Goal: Transaction & Acquisition: Book appointment/travel/reservation

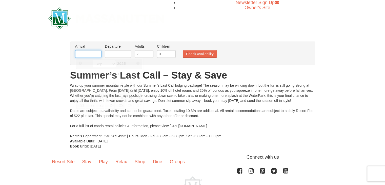
click at [89, 53] on input "text" at bounding box center [88, 54] width 26 height 8
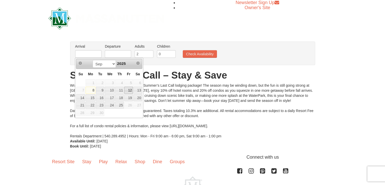
click at [130, 89] on link "12" at bounding box center [128, 89] width 9 height 7
type input "[DATE]"
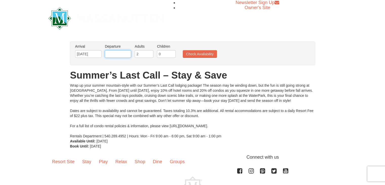
click at [123, 54] on input "text" at bounding box center [118, 54] width 26 height 8
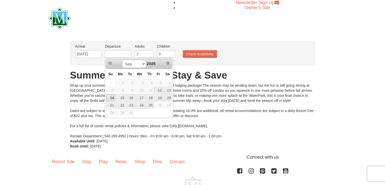
click at [110, 96] on link "14" at bounding box center [110, 97] width 9 height 7
type input "[DATE]"
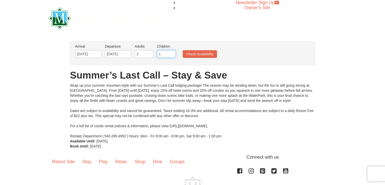
click at [171, 53] on input "1" at bounding box center [166, 54] width 19 height 8
click at [171, 53] on input "2" at bounding box center [166, 54] width 19 height 8
type input "3"
click at [171, 53] on input "3" at bounding box center [166, 54] width 19 height 8
click at [200, 54] on button "Check Availability" at bounding box center [200, 54] width 34 height 8
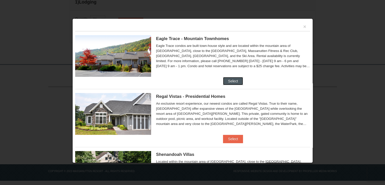
click at [232, 80] on button "Select" at bounding box center [233, 81] width 20 height 8
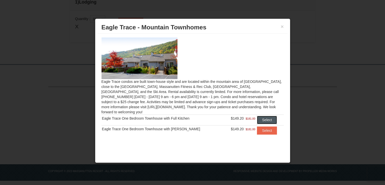
click at [263, 116] on button "Select" at bounding box center [267, 120] width 20 height 8
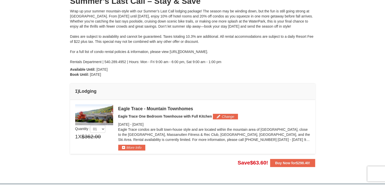
scroll to position [83, 0]
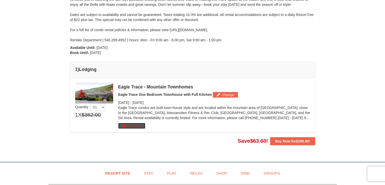
click at [131, 125] on button "More Info" at bounding box center [131, 126] width 27 height 6
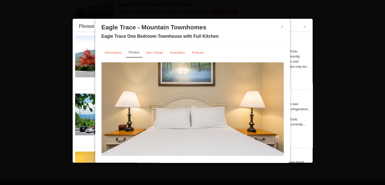
scroll to position [15, 0]
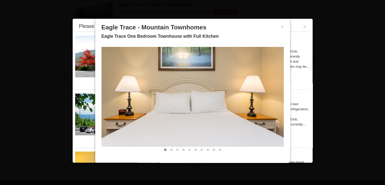
click at [224, 107] on img at bounding box center [192, 97] width 182 height 100
click at [223, 107] on img at bounding box center [192, 97] width 182 height 100
click at [170, 148] on span at bounding box center [171, 149] width 3 height 3
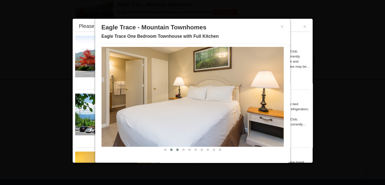
click at [176, 149] on span at bounding box center [177, 149] width 3 height 3
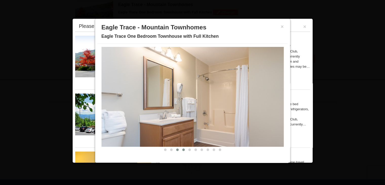
click at [182, 149] on span at bounding box center [183, 149] width 3 height 3
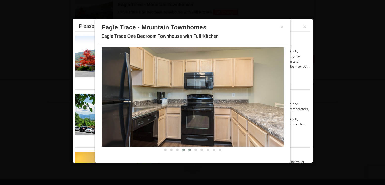
click at [188, 148] on span at bounding box center [189, 149] width 3 height 3
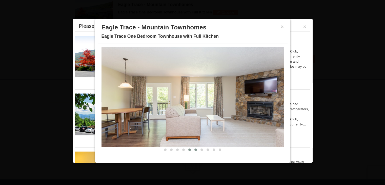
click at [194, 148] on span at bounding box center [195, 149] width 3 height 3
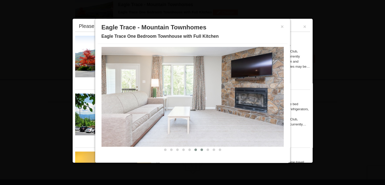
click at [200, 149] on span at bounding box center [201, 149] width 3 height 3
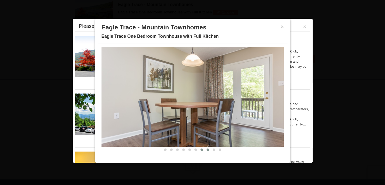
click at [206, 149] on span at bounding box center [207, 149] width 3 height 3
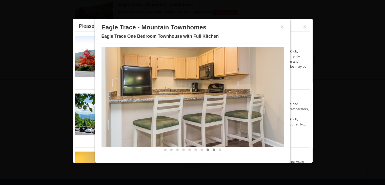
click at [212, 149] on span at bounding box center [213, 149] width 3 height 3
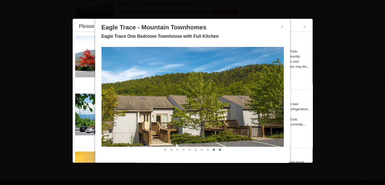
click at [218, 148] on span at bounding box center [219, 149] width 3 height 3
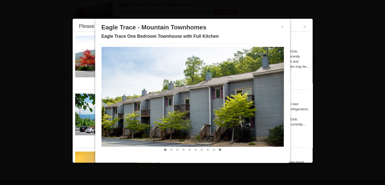
click at [162, 147] on button at bounding box center [165, 149] width 6 height 5
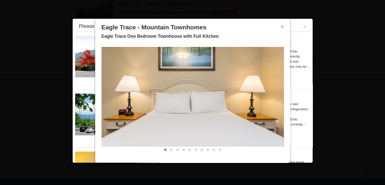
click at [280, 27] on button "×" at bounding box center [281, 26] width 3 height 5
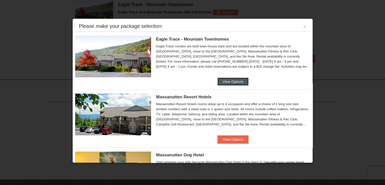
click at [226, 82] on button "View Options" at bounding box center [232, 81] width 31 height 8
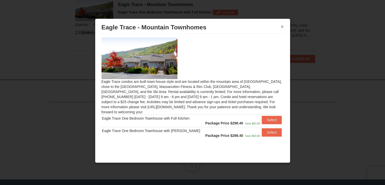
drag, startPoint x: 281, startPoint y: 27, endPoint x: 281, endPoint y: 29, distance: 2.5
click at [281, 28] on button "×" at bounding box center [281, 26] width 3 height 5
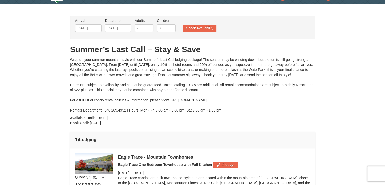
scroll to position [0, 0]
